Goal: Task Accomplishment & Management: Use online tool/utility

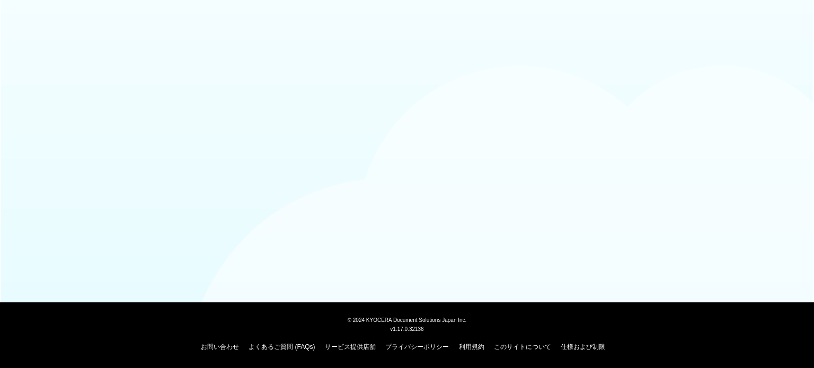
click at [454, 128] on body "© 2024 KYOCERA Document Solutions Japan Inc. v1.17.0.32136 お問い合わせ よくあるご質問 (FAQs…" at bounding box center [407, 184] width 814 height 368
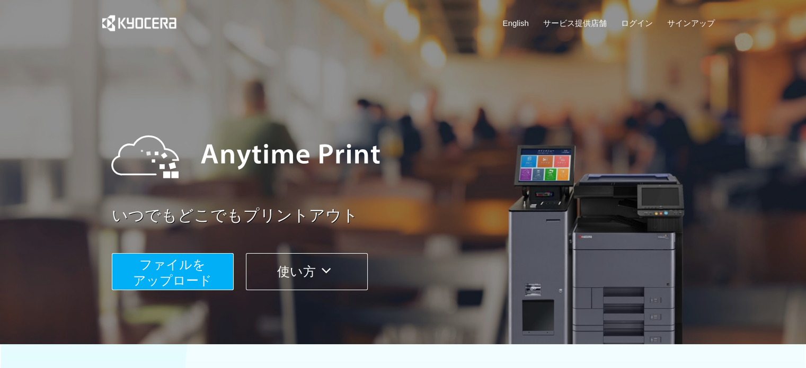
click at [198, 266] on span "ファイルを ​​アップロード" at bounding box center [172, 273] width 79 height 30
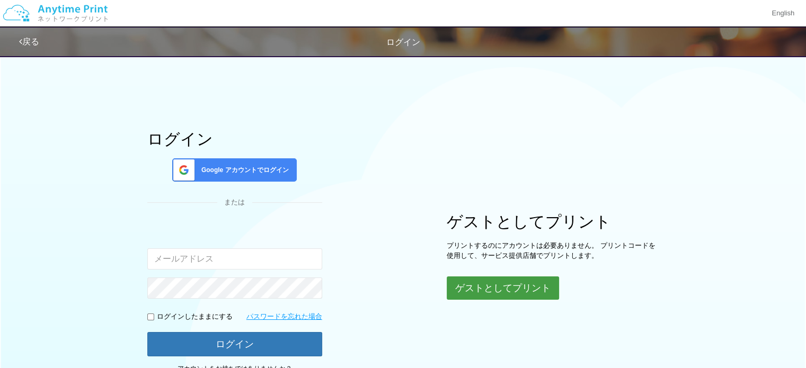
click at [475, 287] on button "ゲストとしてプリント" at bounding box center [503, 288] width 112 height 23
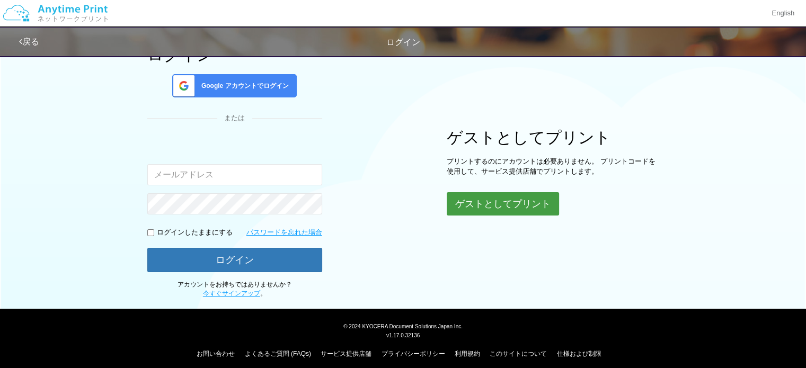
scroll to position [90, 0]
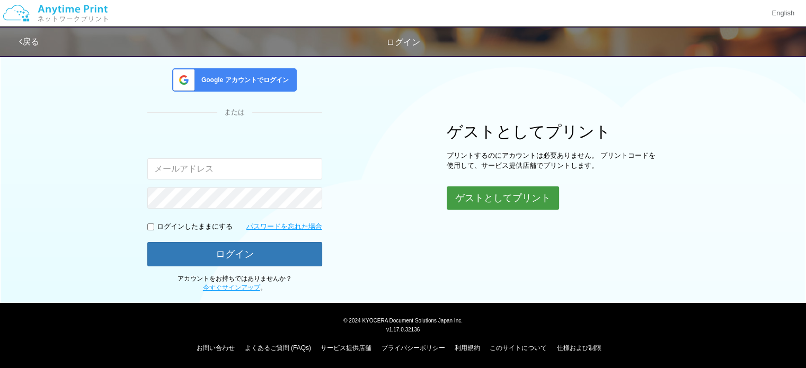
click at [533, 198] on button "ゲストとしてプリント" at bounding box center [503, 198] width 112 height 23
click at [515, 196] on button "ゲストとしてプリント" at bounding box center [503, 198] width 112 height 23
click at [507, 199] on button "ゲストとしてプリント" at bounding box center [503, 198] width 112 height 23
click at [16, 10] on img at bounding box center [55, 13] width 113 height 37
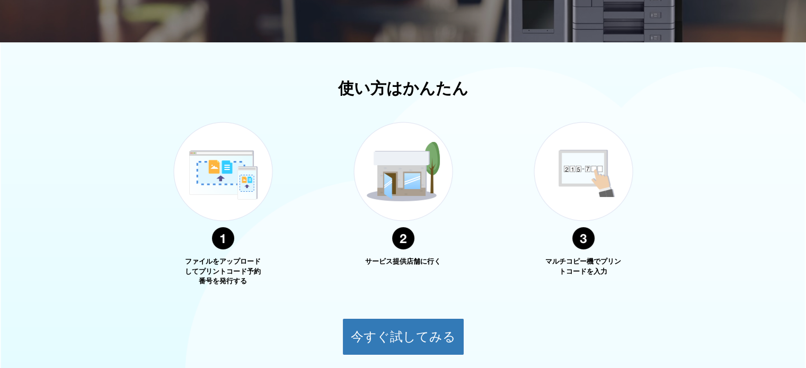
scroll to position [66, 0]
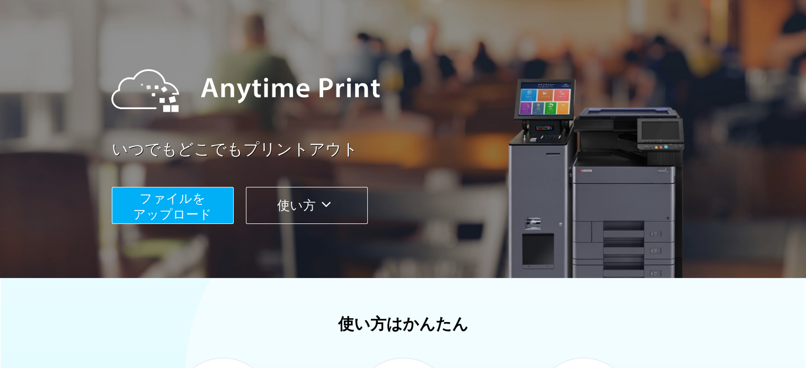
click at [199, 197] on span "ファイルを ​​アップロード" at bounding box center [172, 206] width 79 height 30
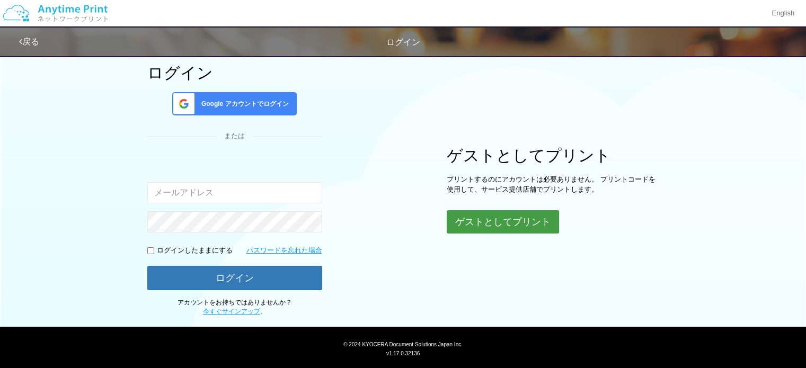
click at [466, 222] on button "ゲストとしてプリント" at bounding box center [503, 221] width 112 height 23
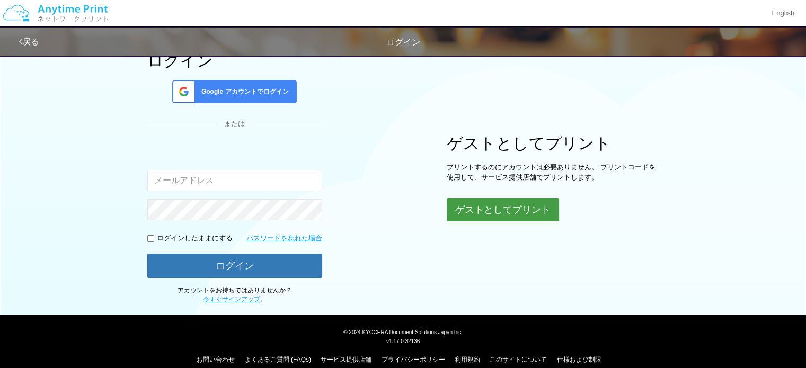
scroll to position [90, 0]
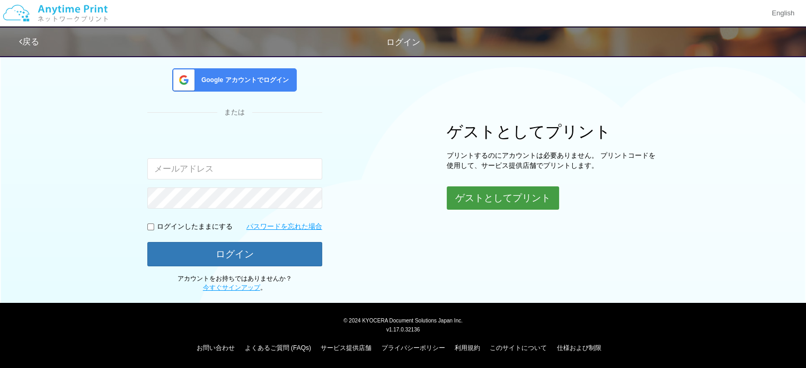
click at [532, 200] on button "ゲストとしてプリント" at bounding box center [503, 198] width 112 height 23
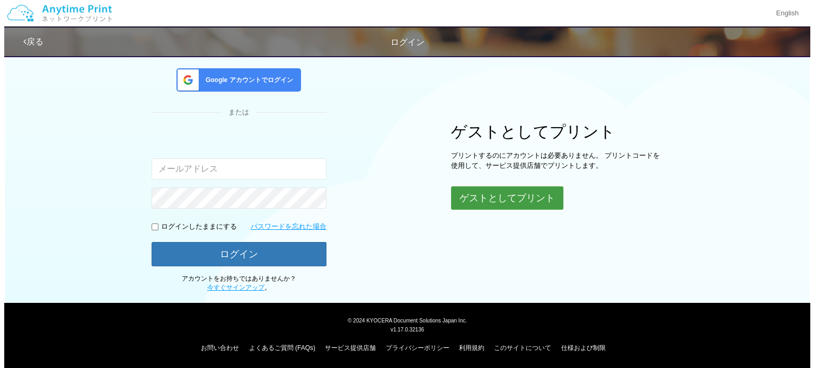
scroll to position [37, 0]
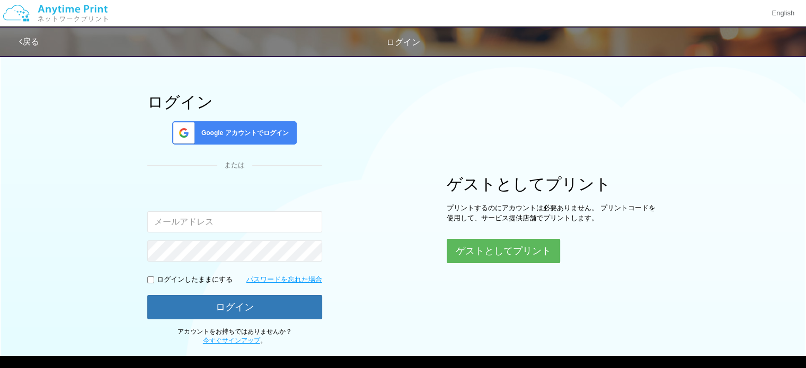
click at [267, 134] on span "Google アカウントでログイン" at bounding box center [243, 133] width 92 height 9
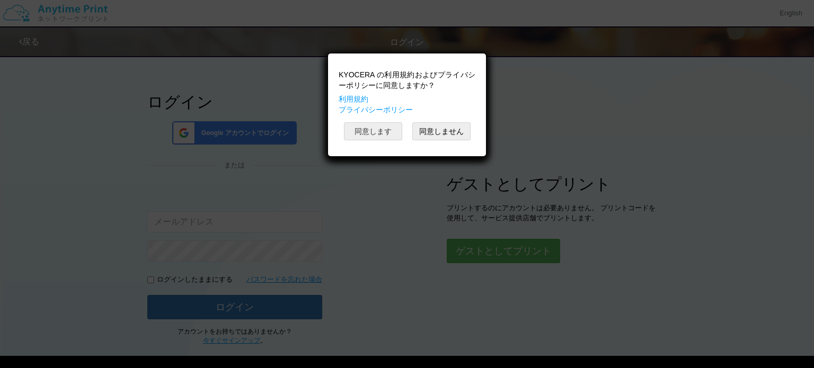
click at [359, 131] on button "同意します" at bounding box center [373, 131] width 58 height 18
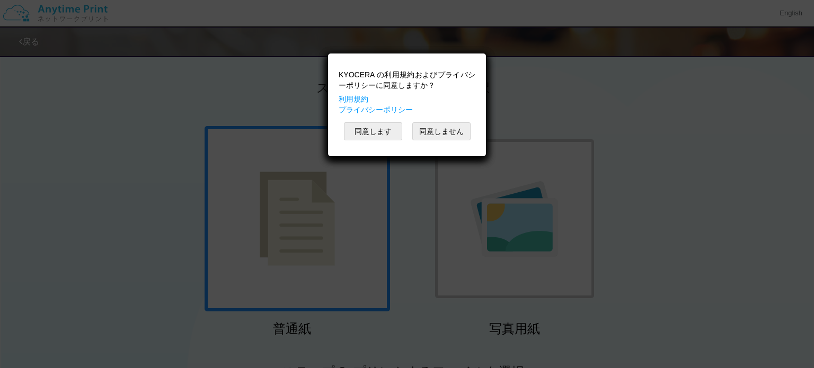
click at [307, 233] on div "KYOCERA の利用規約およびプライバシーポリシーに同意しますか？ 利用規約 プライバシーポリシー 同意します 同意しません" at bounding box center [407, 184] width 814 height 368
click at [379, 133] on button "同意します" at bounding box center [373, 131] width 58 height 18
click at [356, 135] on button "同意します" at bounding box center [373, 131] width 58 height 18
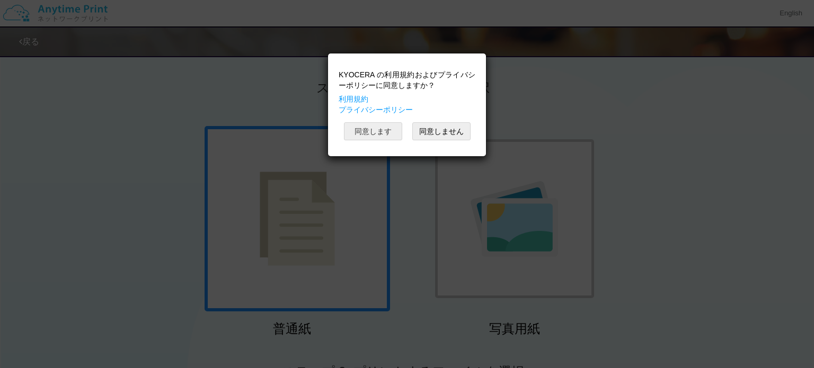
click at [356, 135] on button "同意します" at bounding box center [373, 131] width 58 height 18
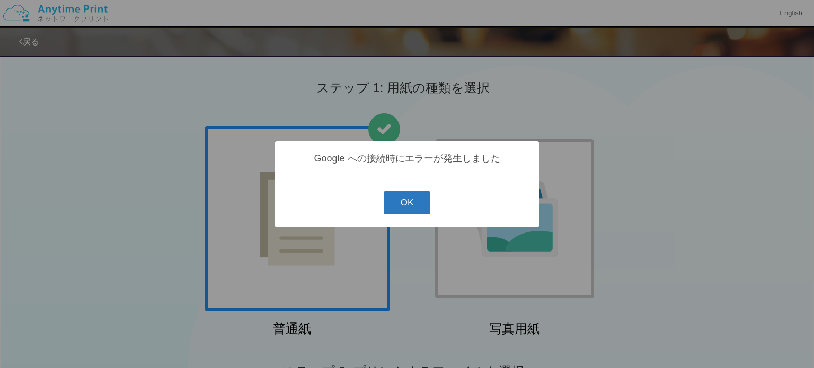
click at [389, 203] on button "OK" at bounding box center [407, 202] width 47 height 23
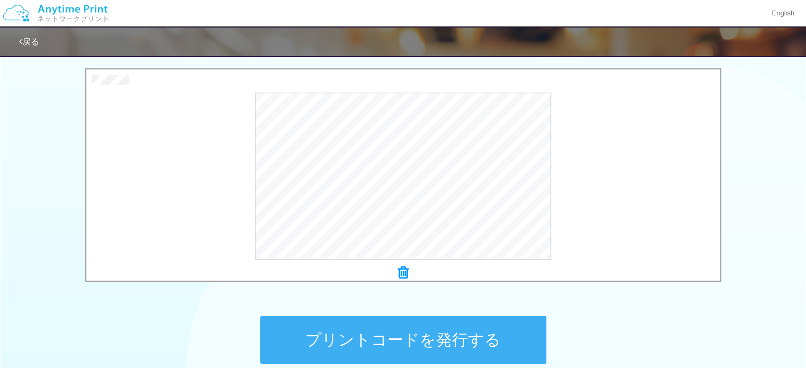
scroll to position [424, 0]
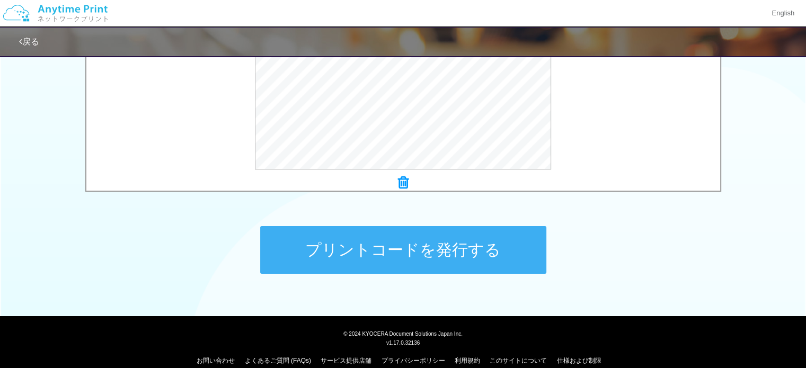
click at [363, 254] on button "プリントコードを発行する" at bounding box center [403, 250] width 286 height 48
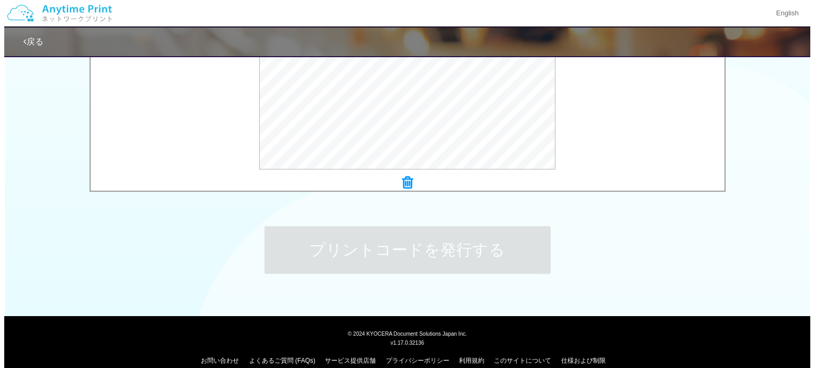
scroll to position [0, 0]
